Goal: Find specific page/section: Find specific page/section

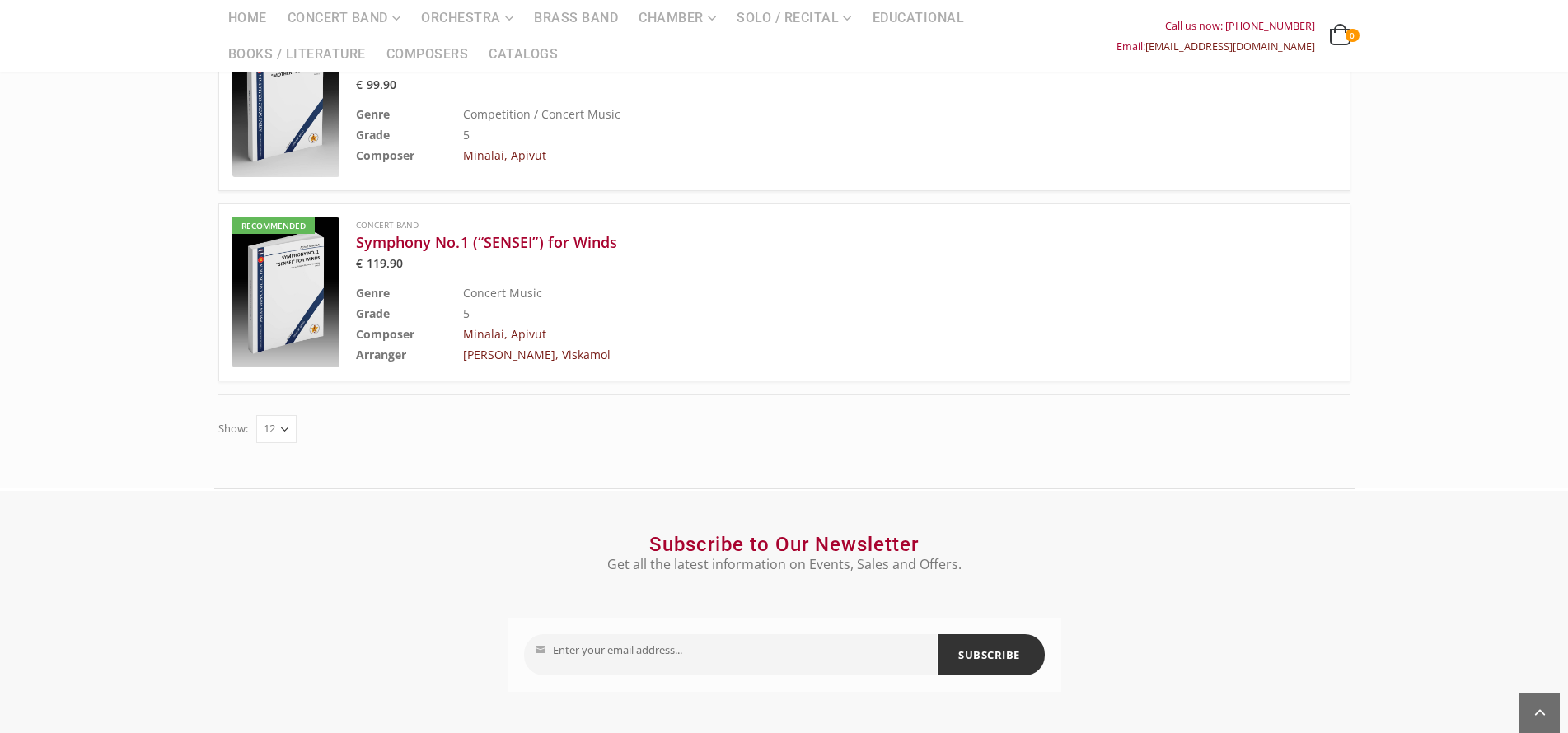
scroll to position [1154, 0]
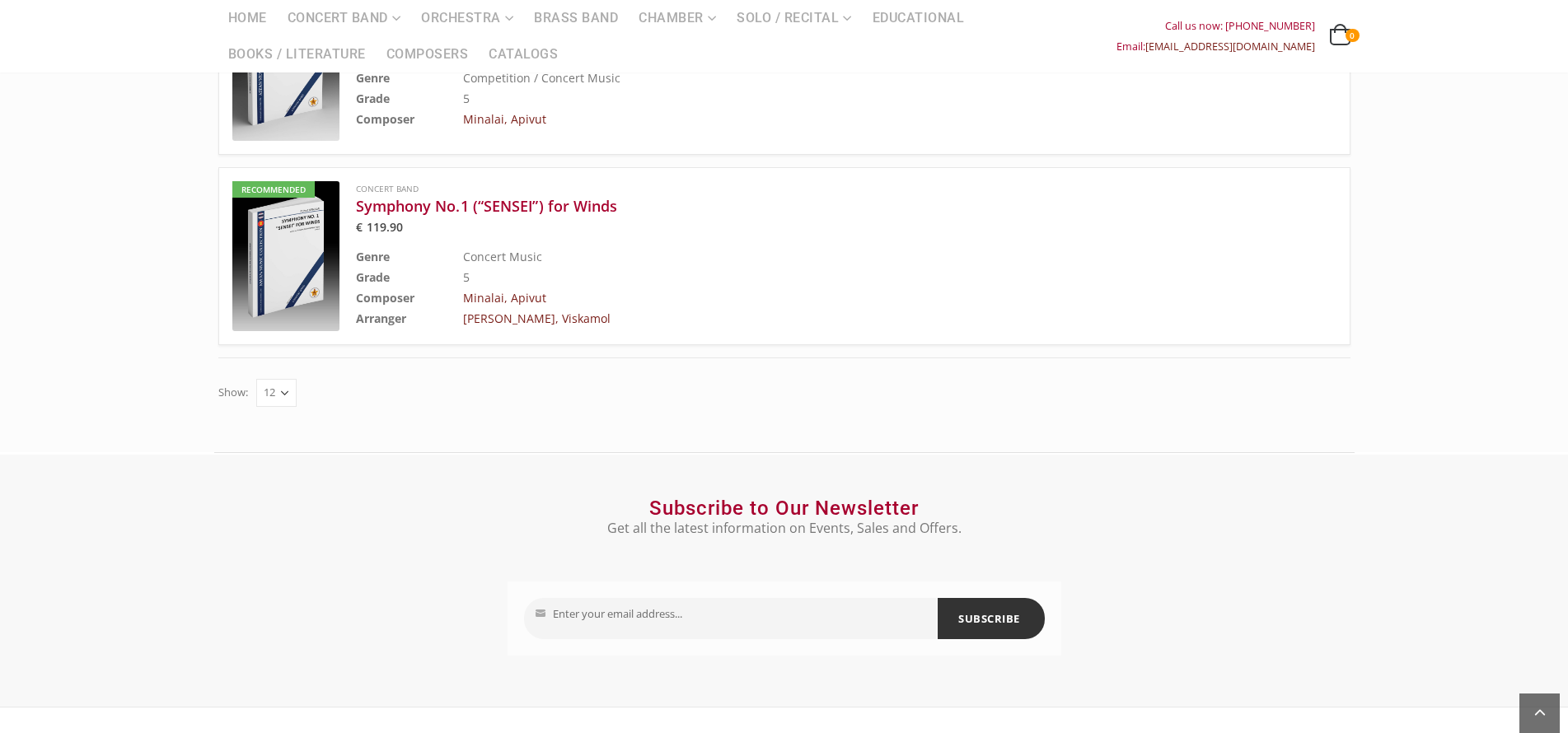
click at [277, 379] on select "12 24 36" at bounding box center [277, 393] width 40 height 28
select select "36"
click at [256, 379] on select "12 24 36" at bounding box center [277, 393] width 40 height 28
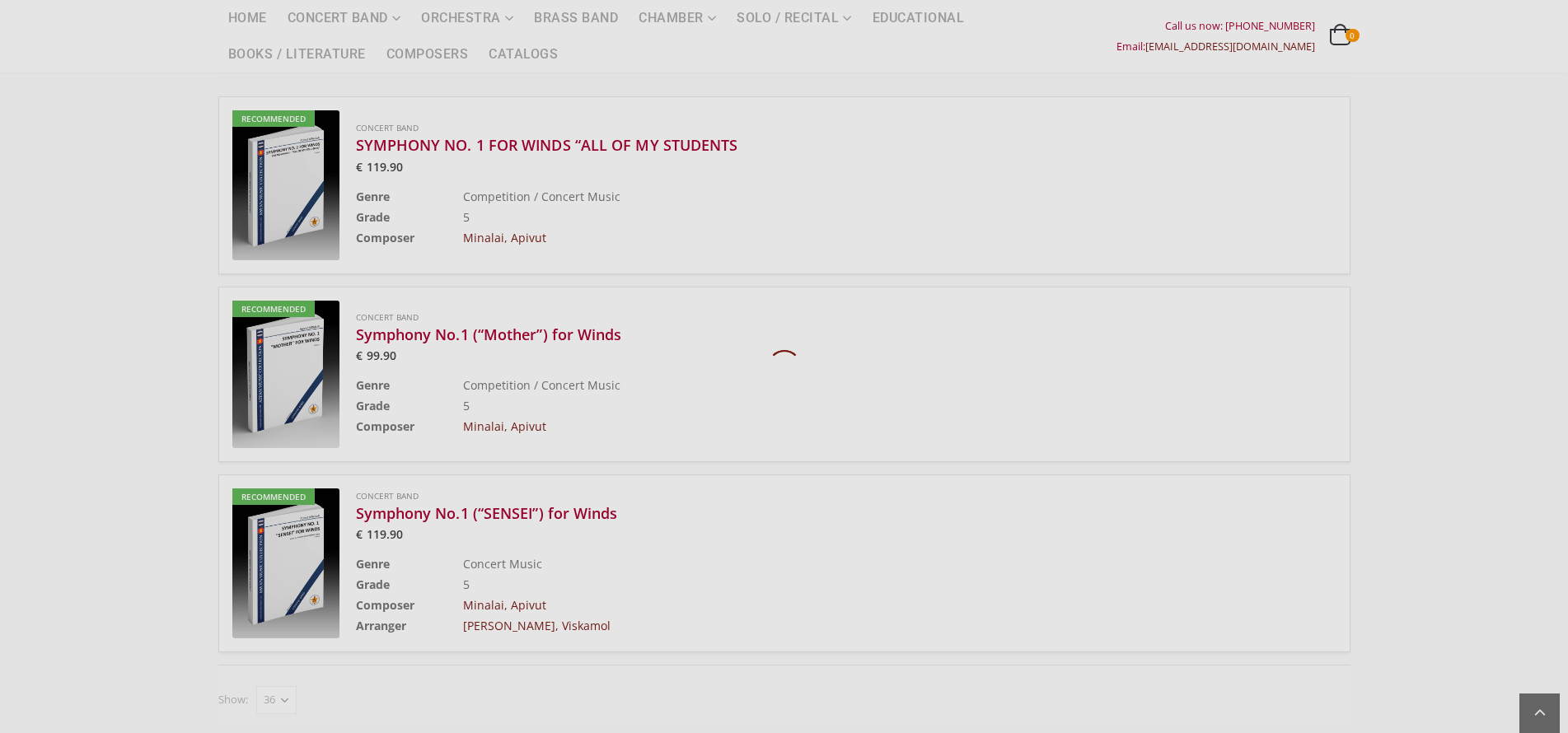
scroll to position [732, 0]
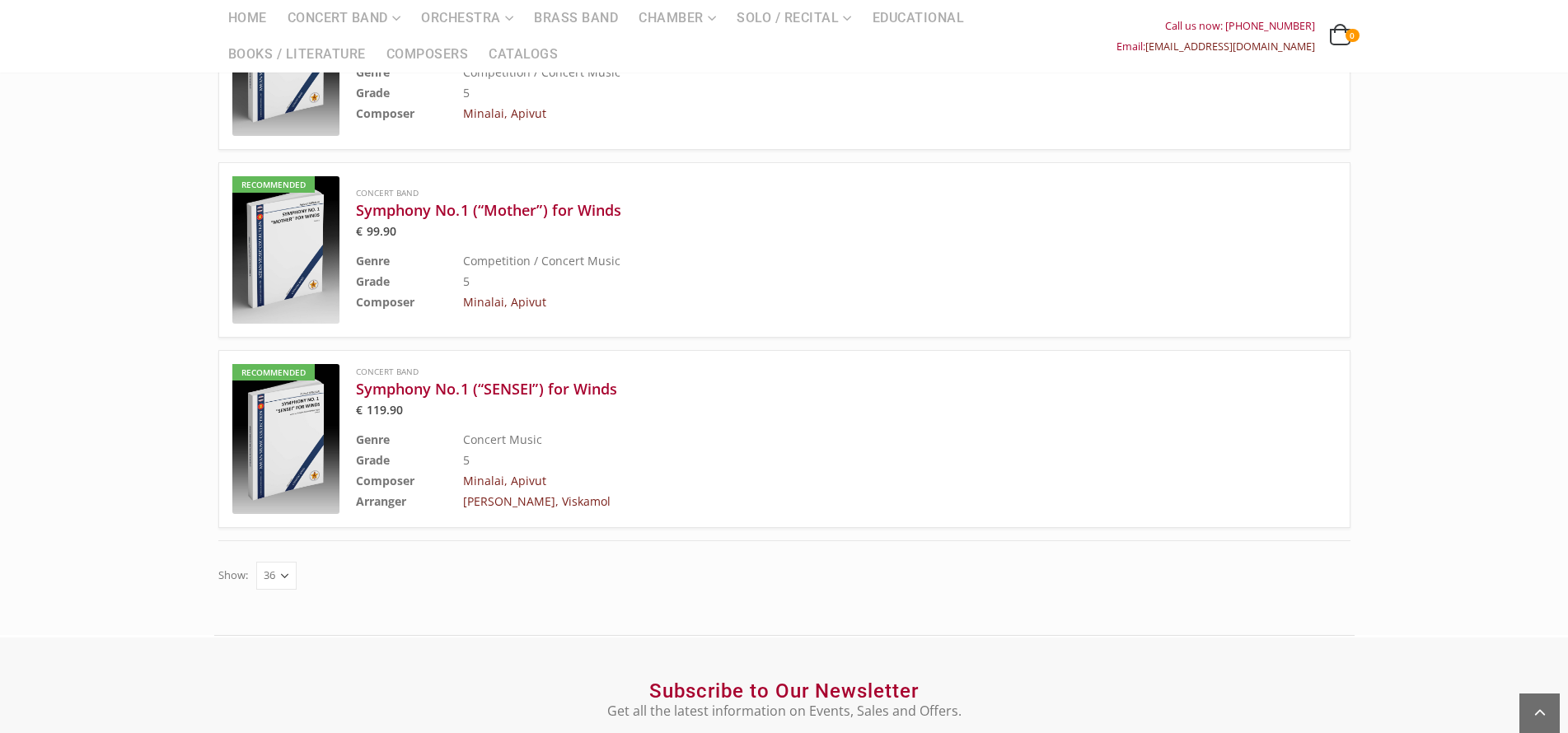
scroll to position [567, 0]
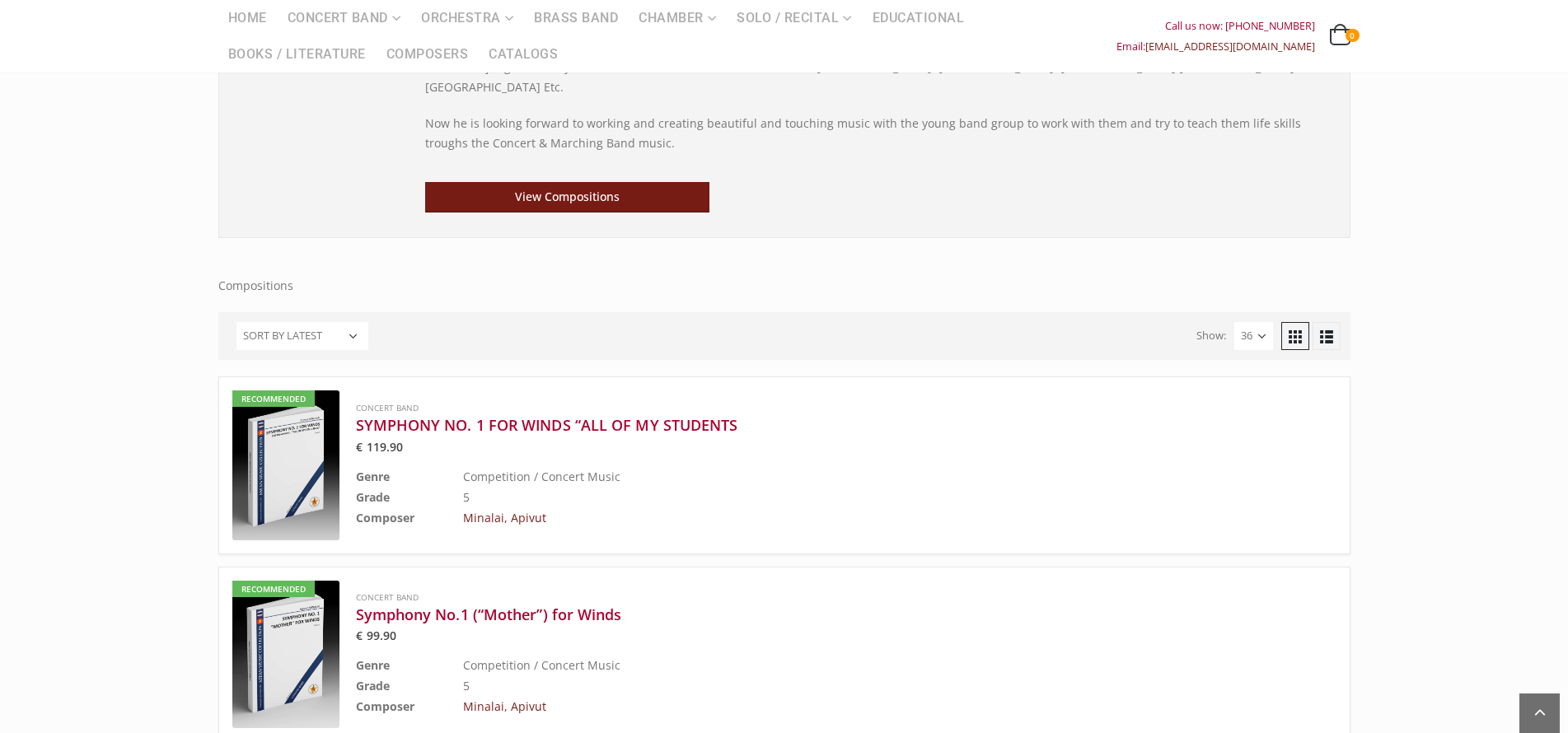
click at [320, 322] on select "Sort by popularity Sort by latest Sort by price: low to high Sort by price: hig…" at bounding box center [302, 335] width 132 height 28
click at [1329, 322] on link at bounding box center [1326, 335] width 28 height 28
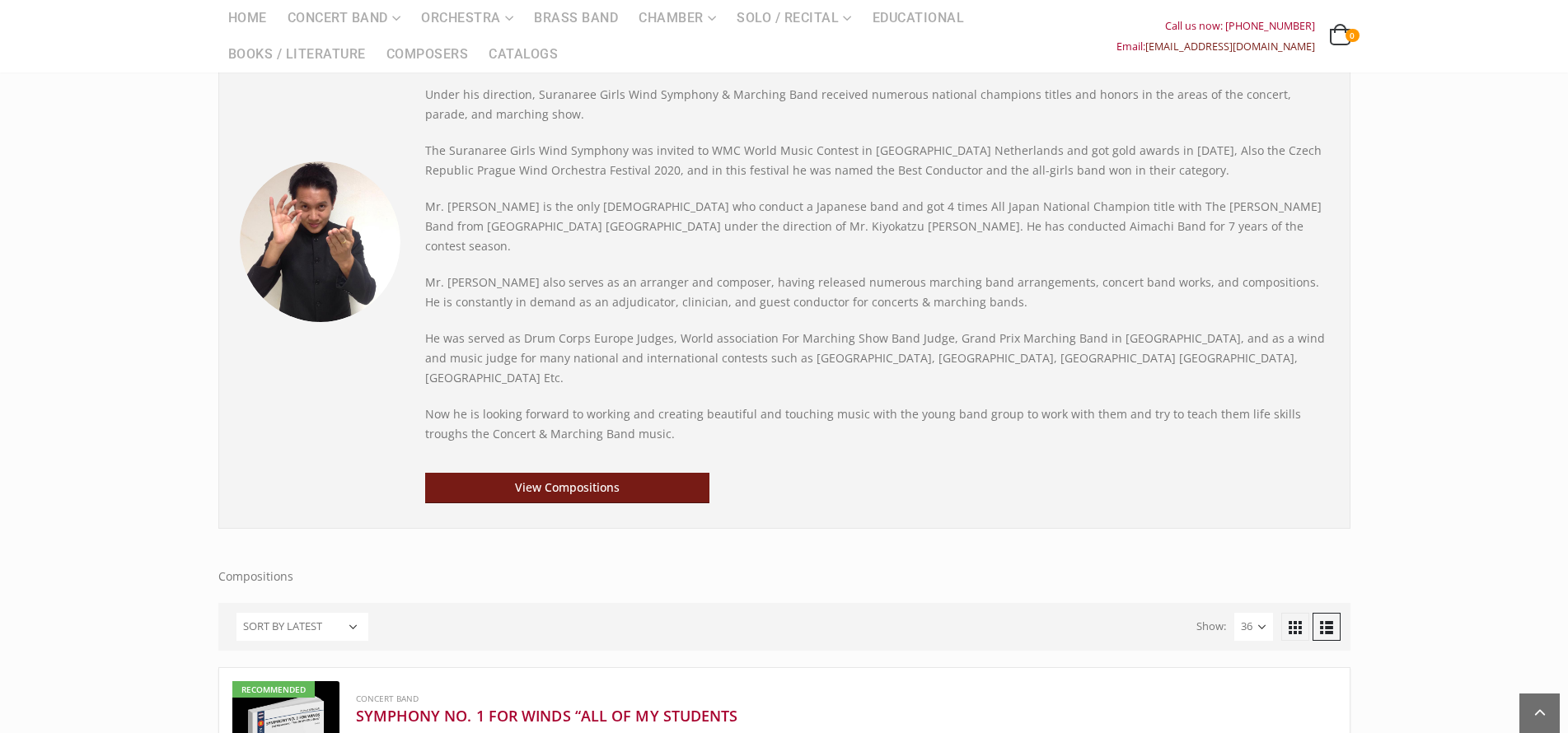
scroll to position [238, 0]
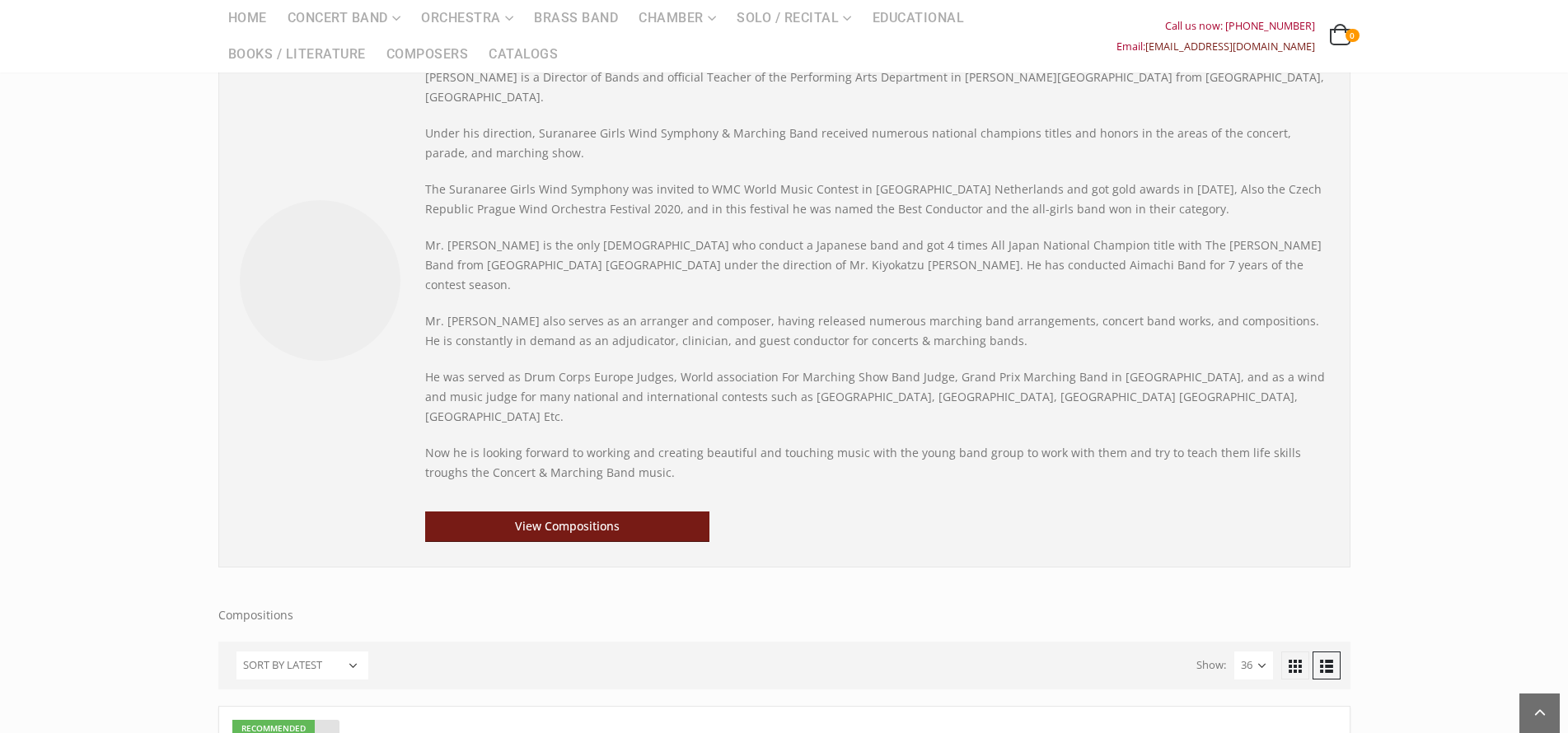
scroll to position [238, 0]
